Goal: Download file/media

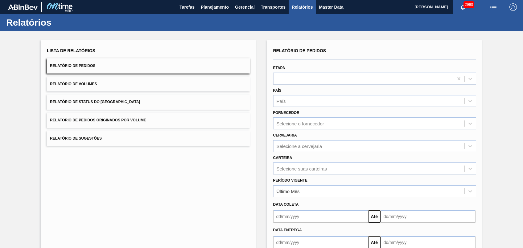
click at [98, 120] on span "Relatório de Pedidos Originados por Volume" at bounding box center [98, 120] width 96 height 4
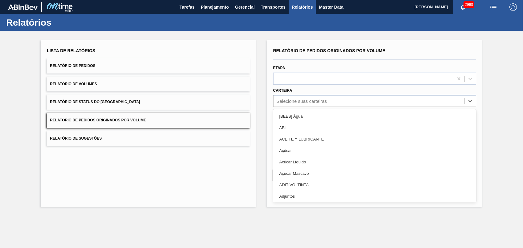
click at [300, 102] on div "Selecione suas carteiras" at bounding box center [302, 100] width 50 height 5
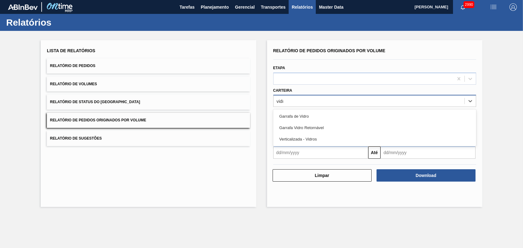
type input "vidro"
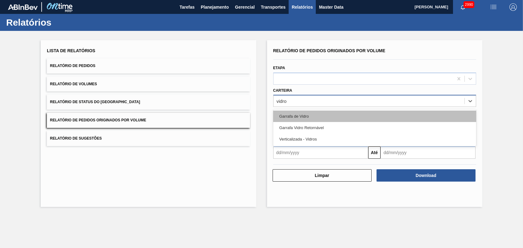
click at [299, 118] on div "Garrafa de Vidro" at bounding box center [374, 115] width 203 height 11
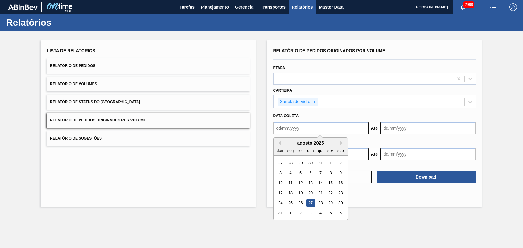
drag, startPoint x: 334, startPoint y: 129, endPoint x: 317, endPoint y: 130, distance: 18.0
click at [334, 129] on input "text" at bounding box center [320, 128] width 95 height 12
type input "[DATE]"
click at [407, 125] on input "[DATE]" at bounding box center [428, 128] width 95 height 12
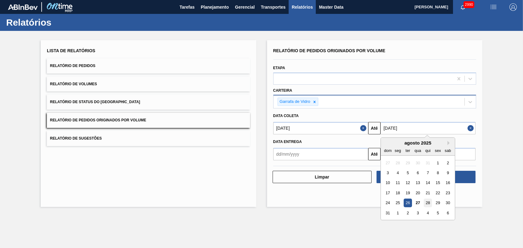
click at [427, 203] on div "28" at bounding box center [428, 203] width 8 height 8
type input "[DATE]"
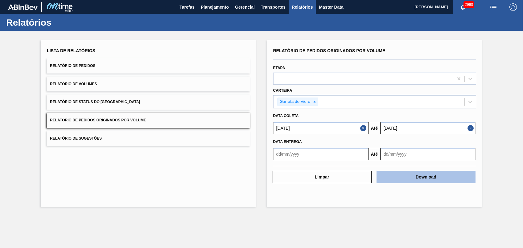
click at [416, 178] on button "Download" at bounding box center [426, 177] width 99 height 12
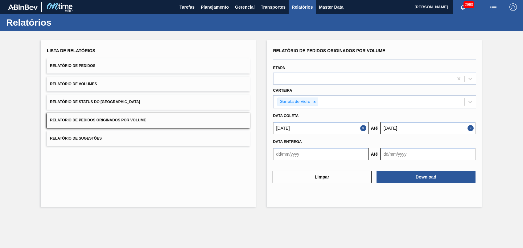
click at [173, 168] on div "Lista de Relatórios Relatório de Pedidos Relatório de Volumes Relatório de Stat…" at bounding box center [148, 123] width 215 height 167
click at [178, 172] on div "Lista de Relatórios Relatório de Pedidos Relatório de Volumes Relatório de Stat…" at bounding box center [148, 123] width 215 height 167
